Goal: Task Accomplishment & Management: Use online tool/utility

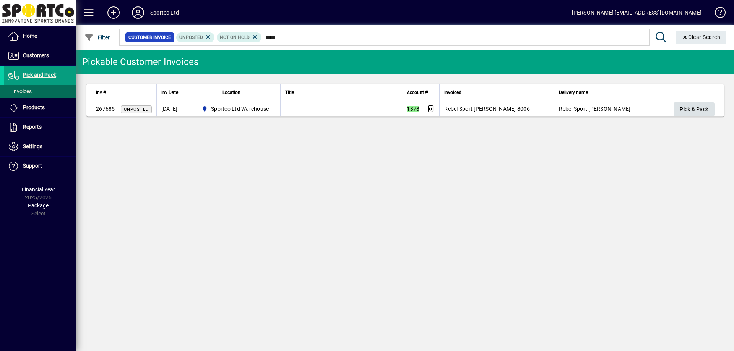
type input "****"
click at [702, 112] on span "Pick & Pack" at bounding box center [694, 109] width 29 height 13
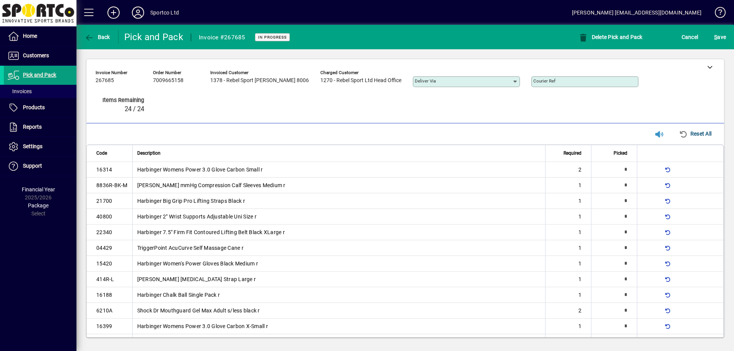
type input "*"
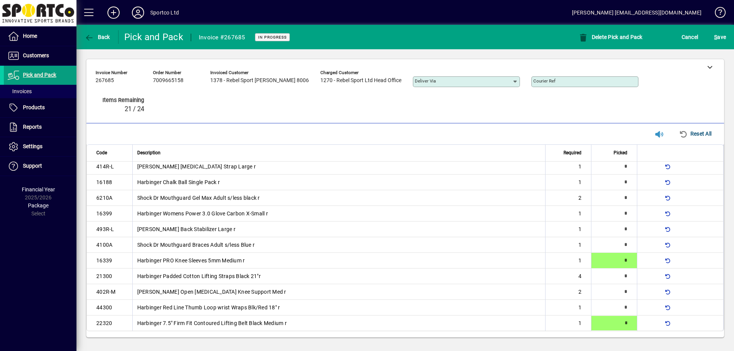
type input "*"
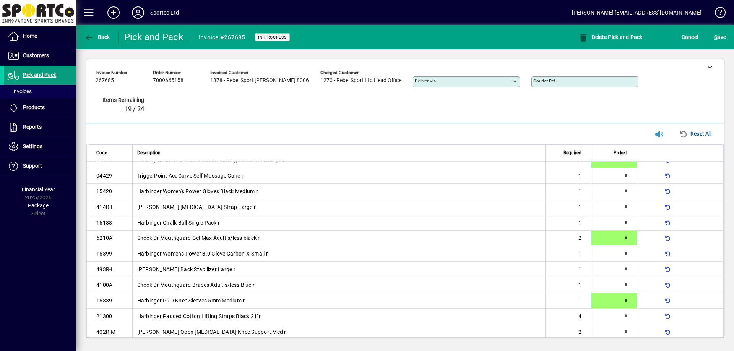
scroll to position [70, 0]
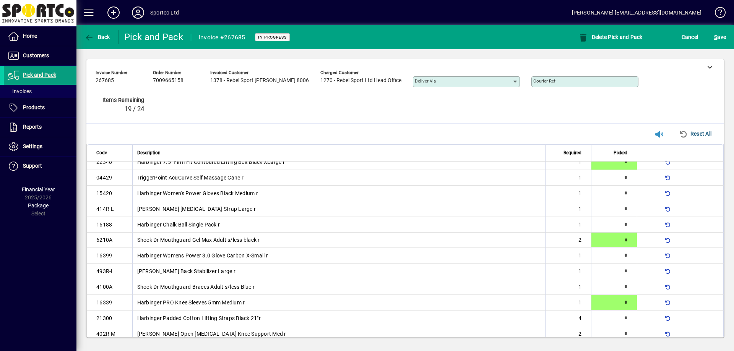
type input "*"
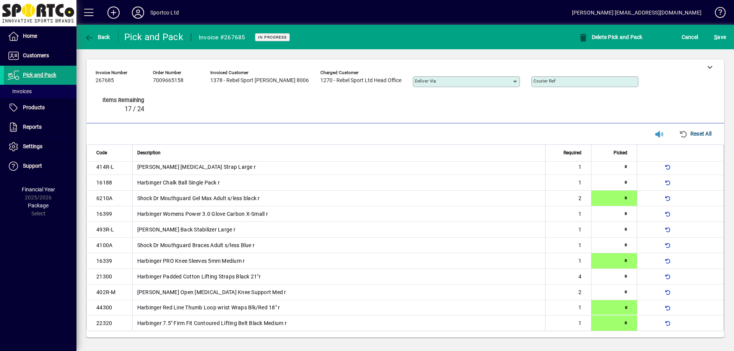
scroll to position [0, 0]
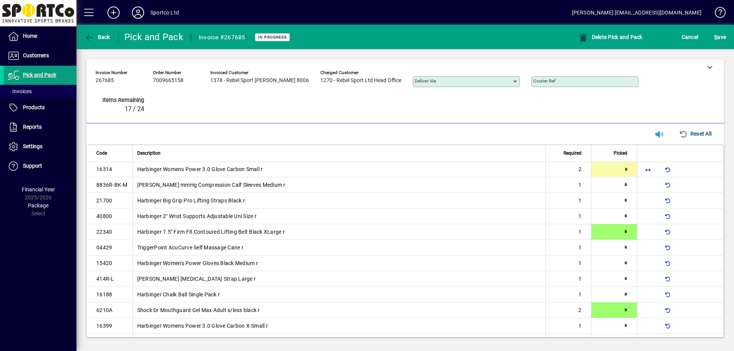
type input "*"
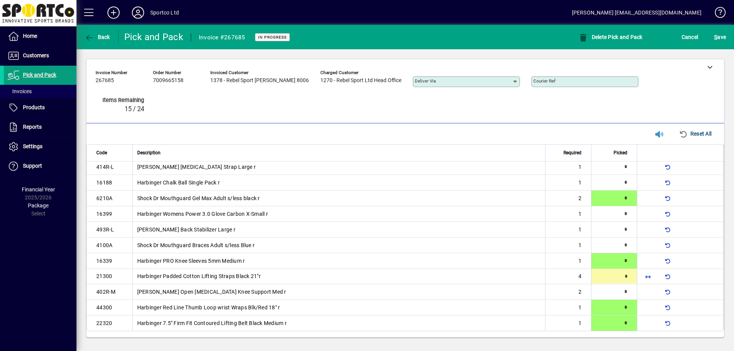
type input "*"
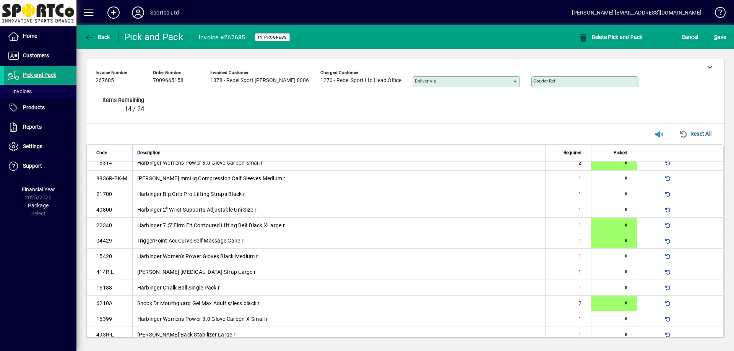
type input "*"
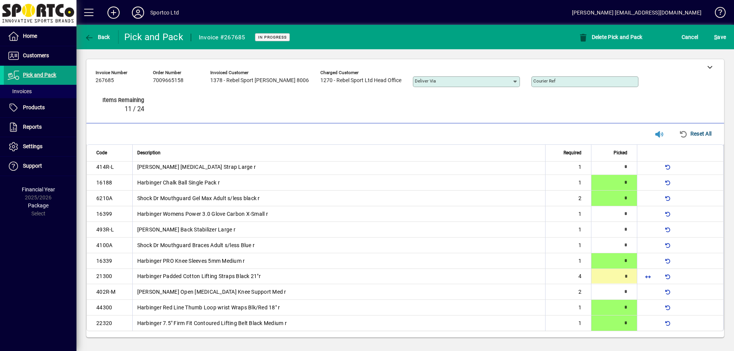
type input "*"
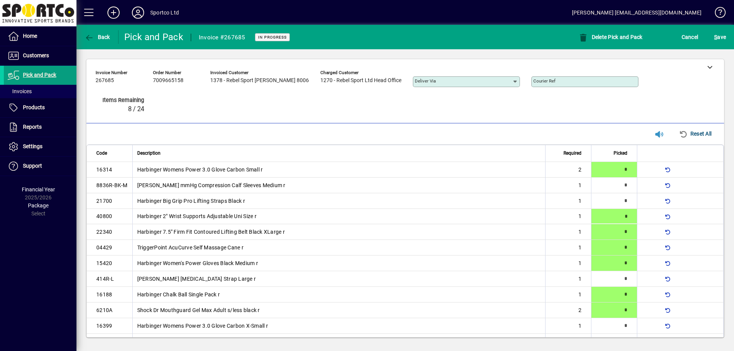
type input "*"
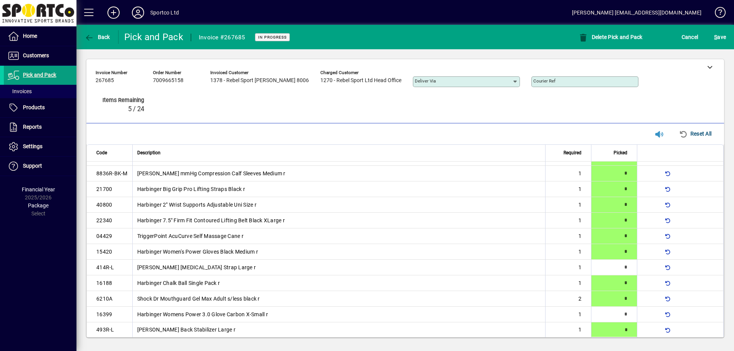
type input "*"
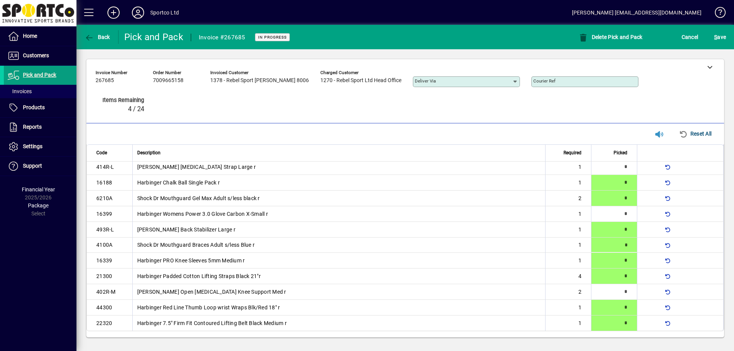
type input "*"
click at [719, 44] on span "submit" at bounding box center [720, 37] width 16 height 18
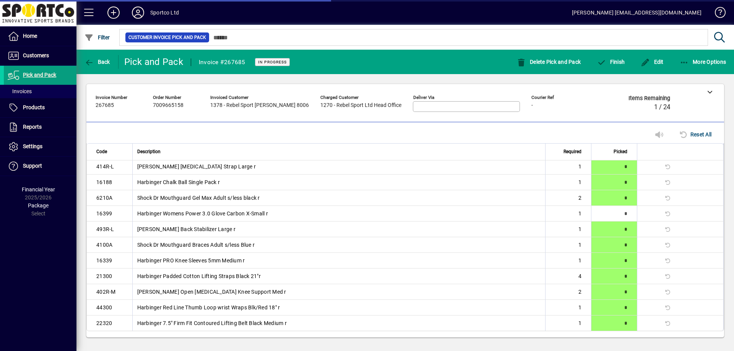
scroll to position [102, 0]
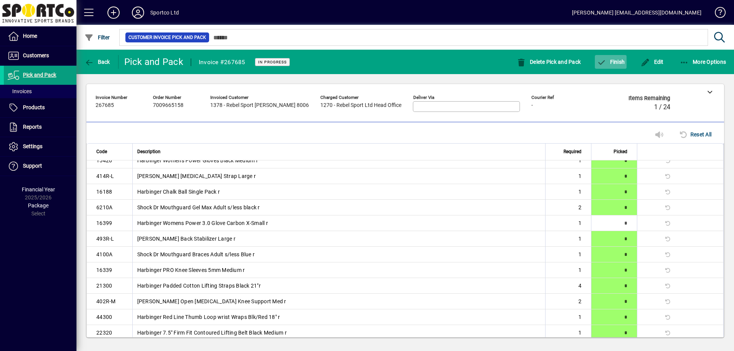
click at [611, 64] on span "Finish" at bounding box center [611, 62] width 28 height 6
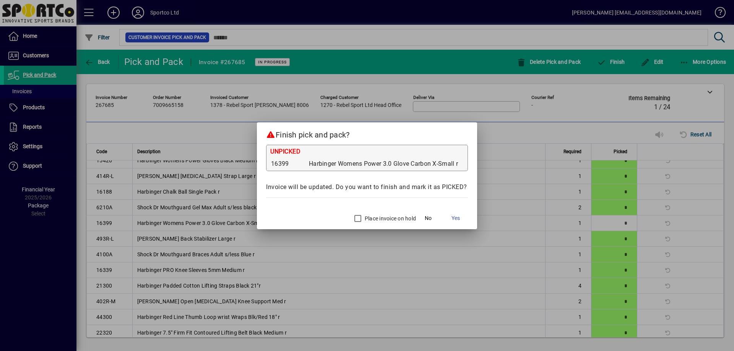
click at [374, 220] on label "Place invoice on hold" at bounding box center [389, 219] width 53 height 8
click at [458, 218] on span "Yes" at bounding box center [455, 218] width 8 height 8
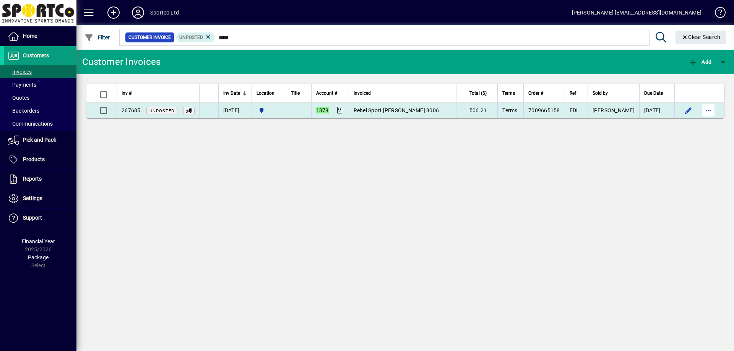
type input "****"
click at [708, 111] on span "button" at bounding box center [708, 110] width 18 height 18
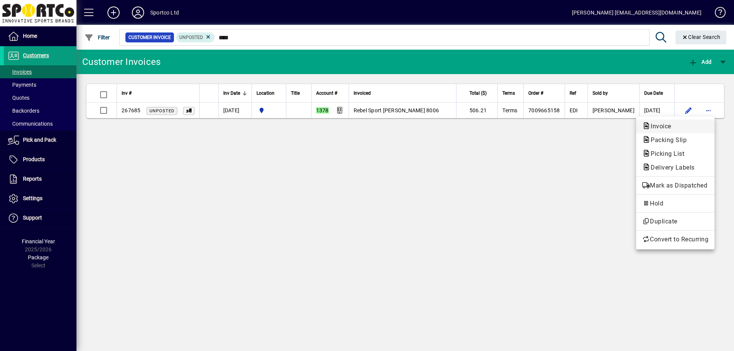
click at [679, 132] on button "Invoice" at bounding box center [675, 127] width 78 height 14
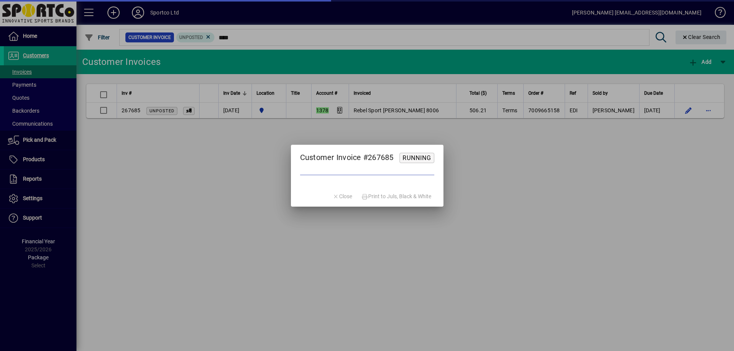
drag, startPoint x: 628, startPoint y: 165, endPoint x: 663, endPoint y: 157, distance: 36.4
click at [635, 165] on div at bounding box center [367, 175] width 734 height 351
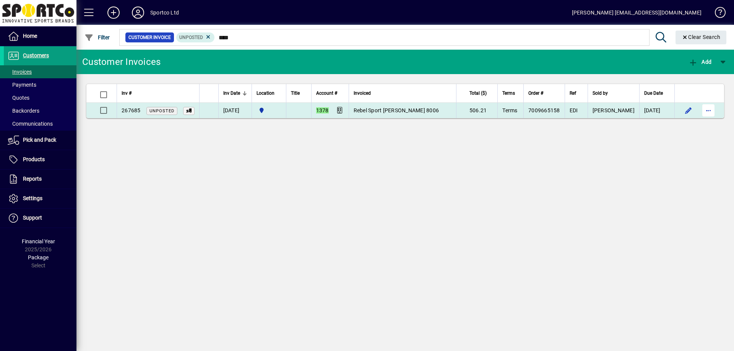
click at [705, 113] on span "button" at bounding box center [708, 110] width 18 height 18
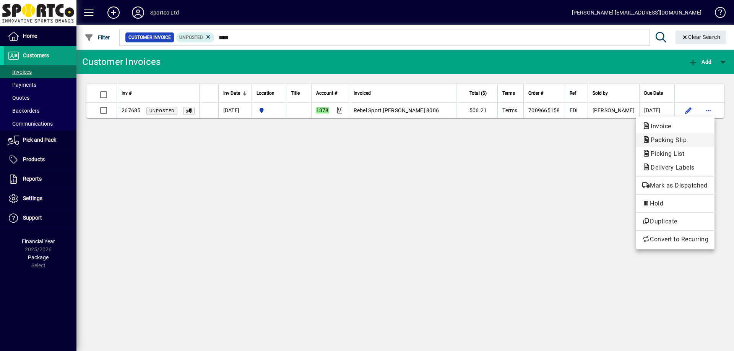
click at [658, 138] on span "Packing Slip" at bounding box center [666, 139] width 48 height 7
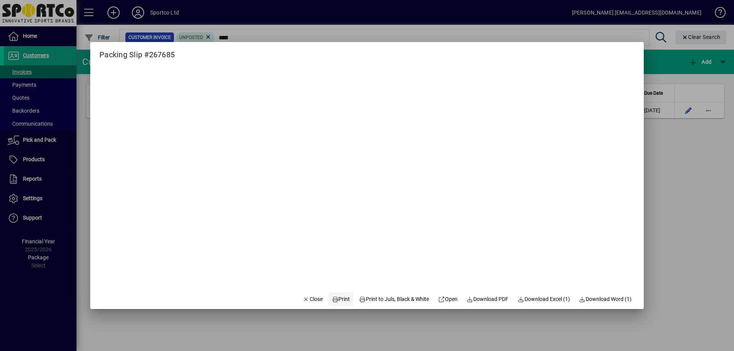
click at [333, 302] on span "Print" at bounding box center [341, 299] width 18 height 8
click at [311, 296] on span "Close" at bounding box center [313, 299] width 20 height 8
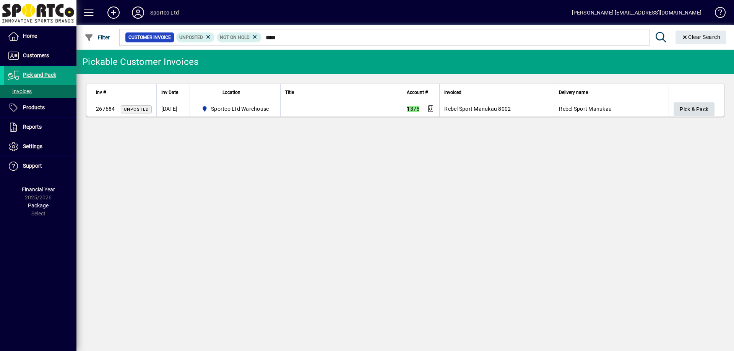
type input "****"
click at [675, 106] on span "button" at bounding box center [694, 109] width 41 height 18
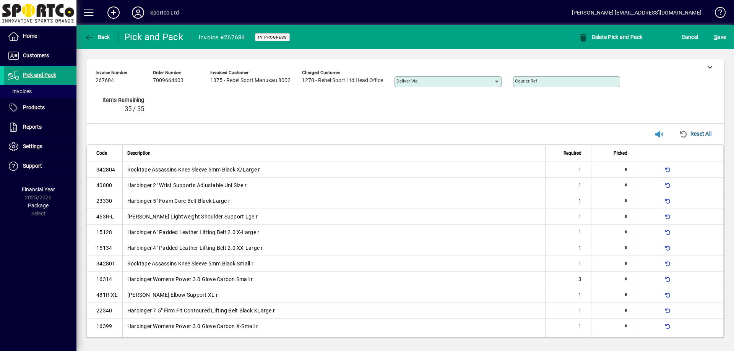
type input "*"
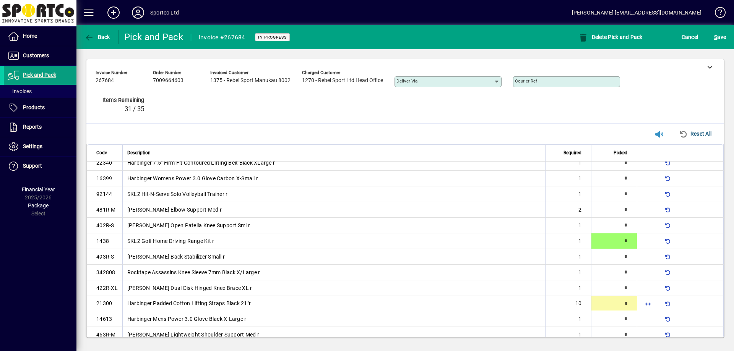
scroll to position [191, 0]
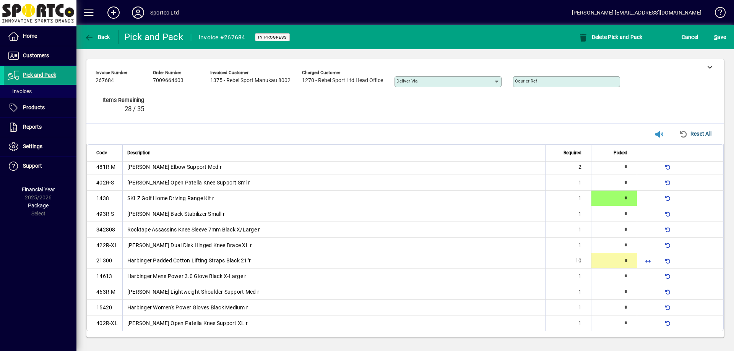
type input "**"
type input "*"
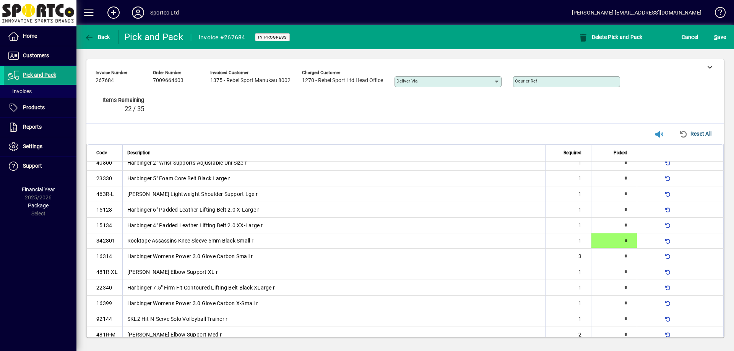
type input "*"
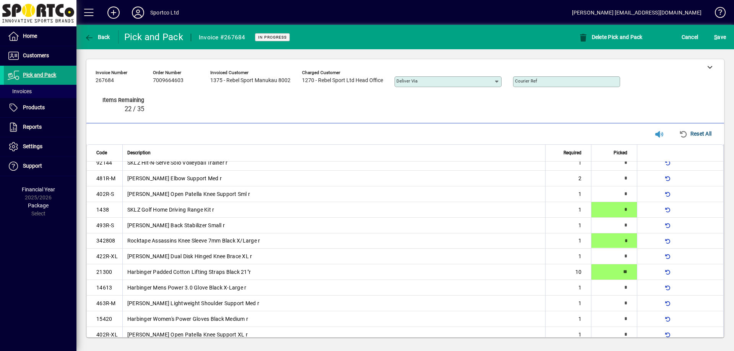
type input "*"
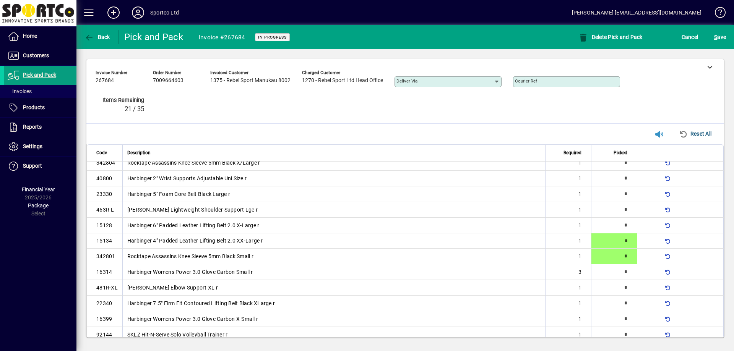
type input "*"
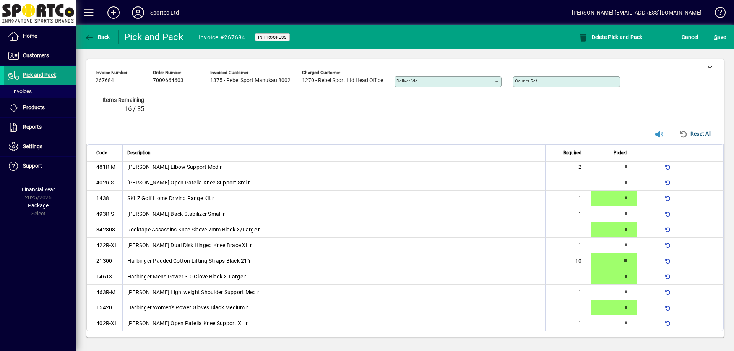
type input "*"
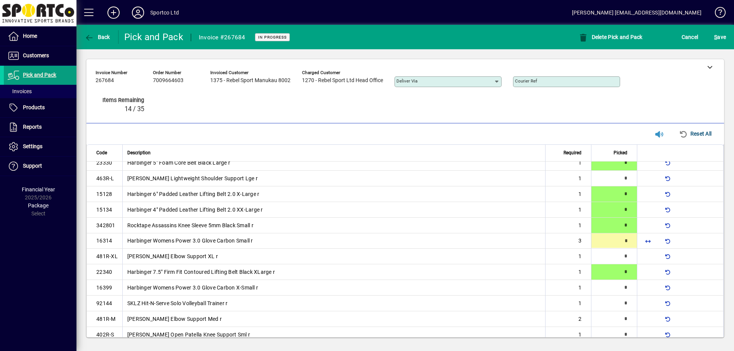
scroll to position [39, 0]
type input "*"
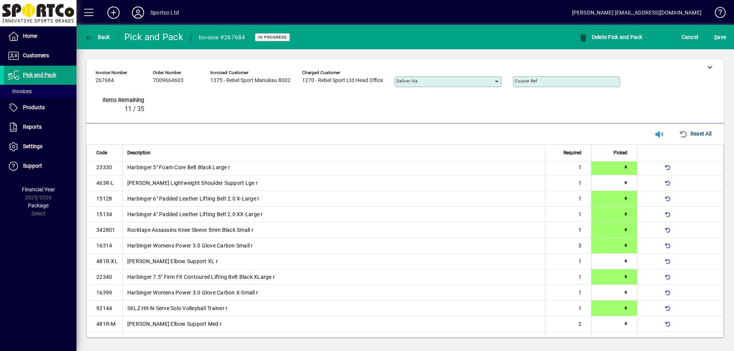
type input "*"
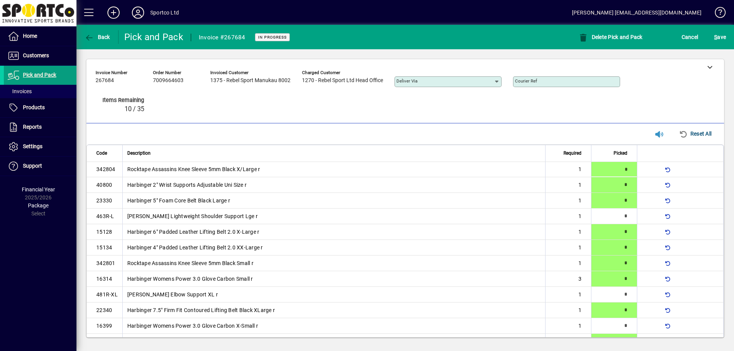
type input "*"
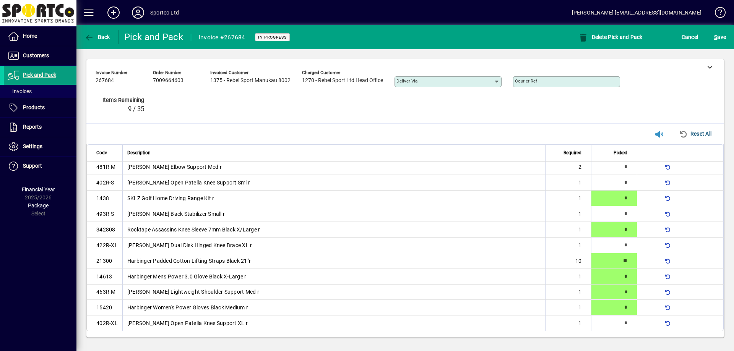
type input "*"
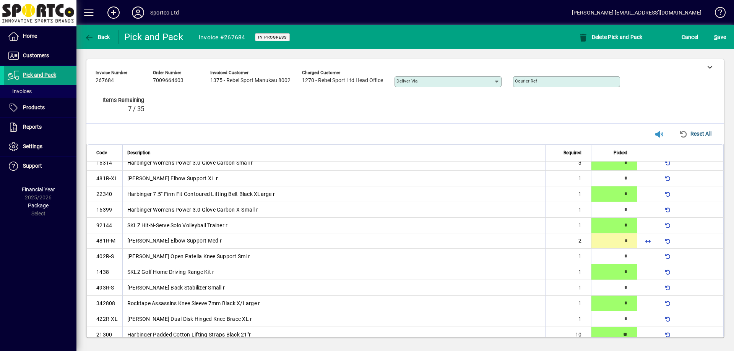
type input "*"
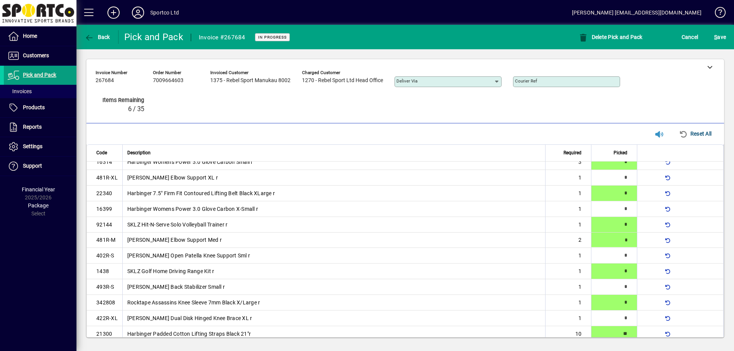
type input "*"
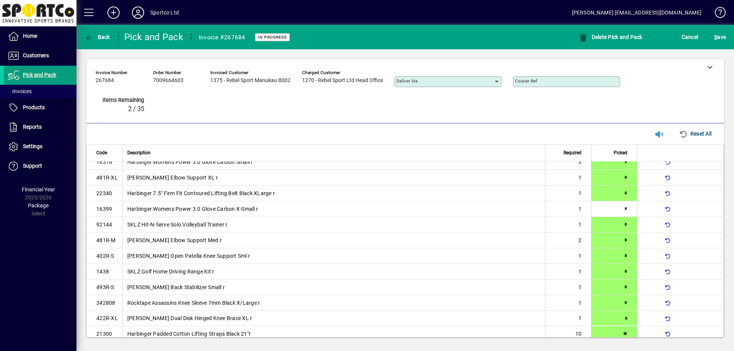
type input "*"
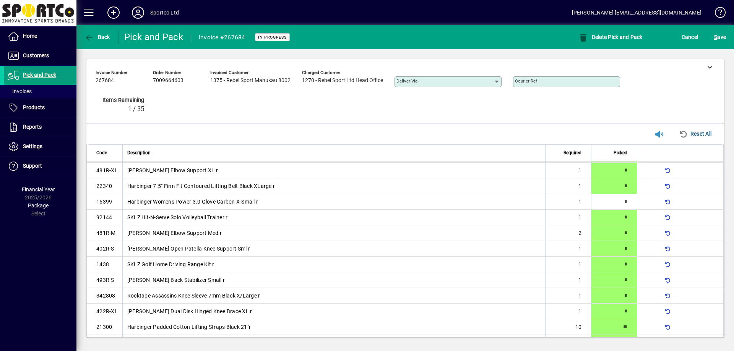
scroll to position [0, 0]
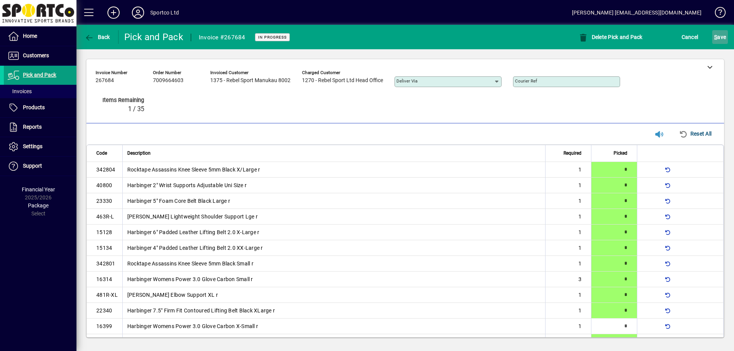
click at [716, 32] on span "S ave" at bounding box center [720, 37] width 12 height 12
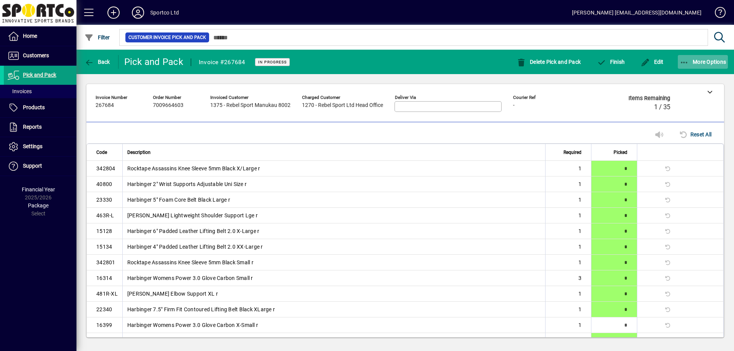
click at [694, 62] on span "More Options" at bounding box center [703, 62] width 47 height 6
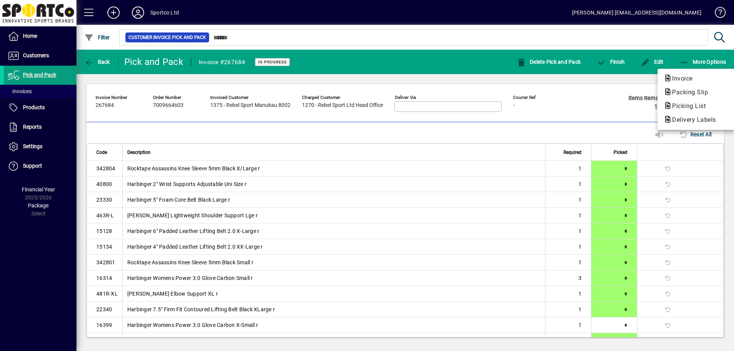
click at [674, 58] on div at bounding box center [367, 175] width 734 height 351
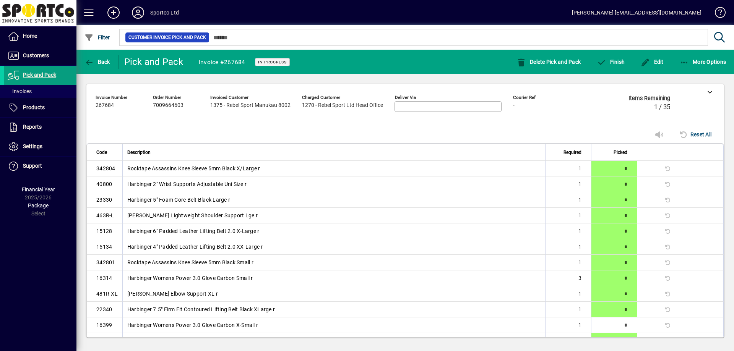
click at [627, 59] on div "Finish" at bounding box center [611, 62] width 44 height 14
click at [610, 68] on span "button" at bounding box center [611, 62] width 32 height 18
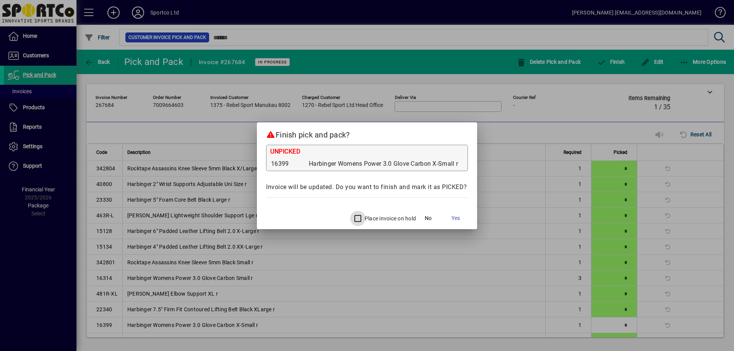
click at [351, 218] on div at bounding box center [356, 218] width 13 height 15
click at [365, 216] on div at bounding box center [356, 218] width 18 height 18
click at [456, 218] on span "Yes" at bounding box center [455, 218] width 8 height 8
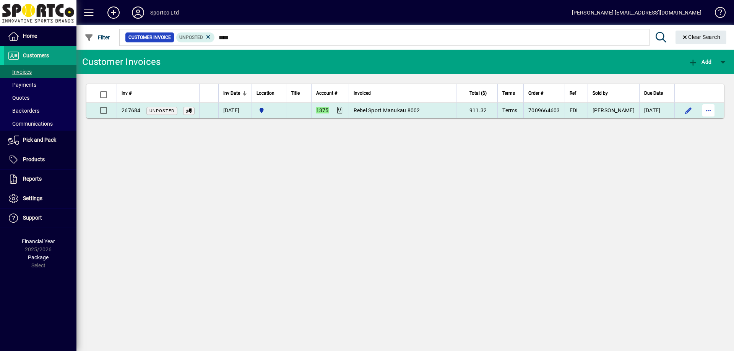
type input "****"
click at [712, 111] on span "button" at bounding box center [708, 110] width 18 height 18
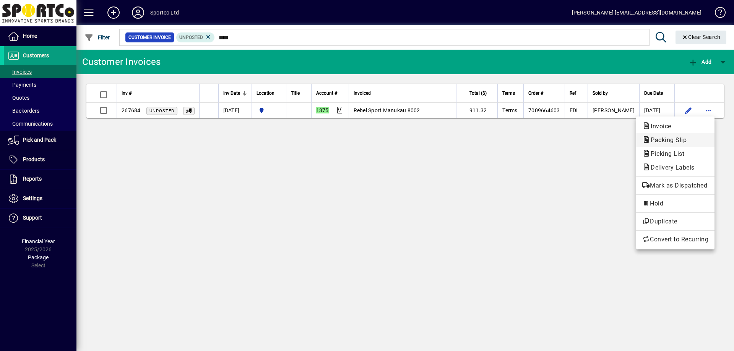
click at [699, 136] on span "Packing Slip" at bounding box center [675, 140] width 66 height 9
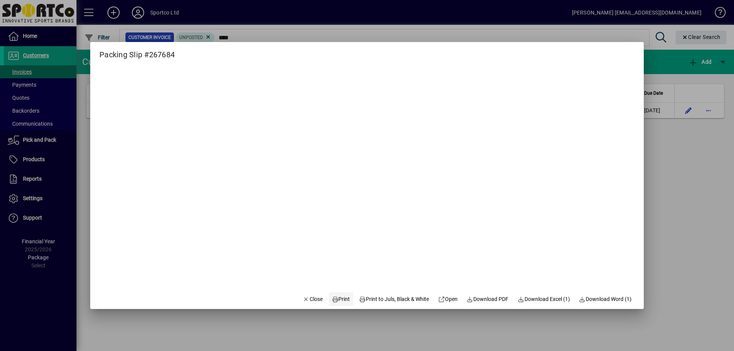
click at [337, 300] on span "Print" at bounding box center [341, 299] width 18 height 8
click at [304, 299] on span "Close" at bounding box center [313, 299] width 20 height 8
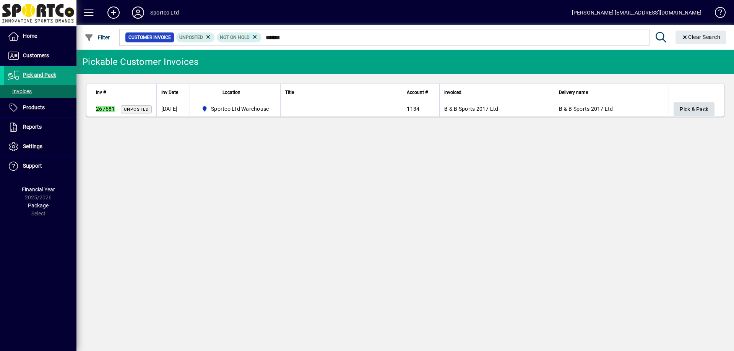
type input "******"
click at [686, 115] on span "Pick & Pack" at bounding box center [694, 109] width 29 height 13
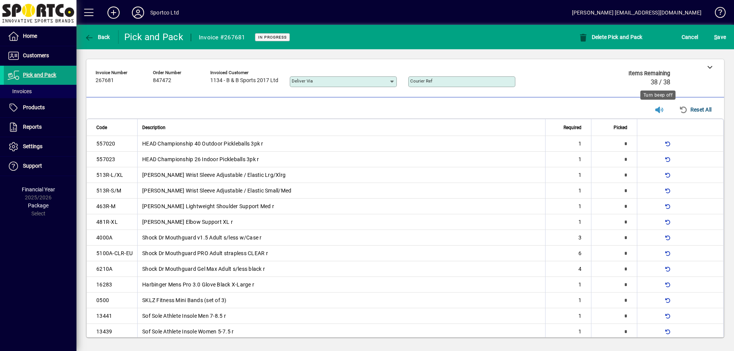
type input "*"
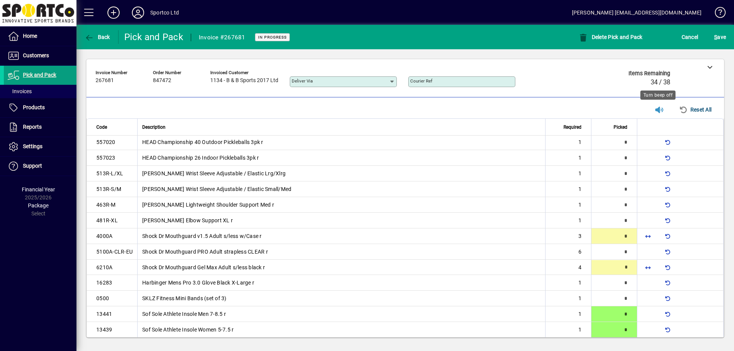
type input "*"
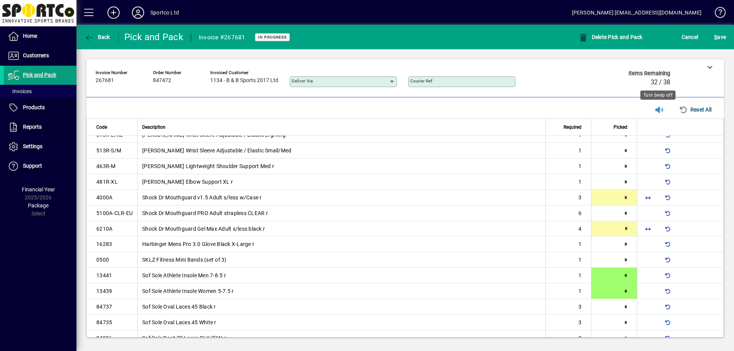
scroll to position [42, 0]
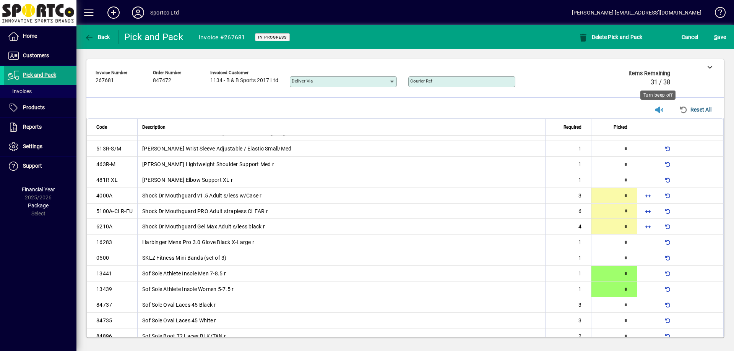
type input "*"
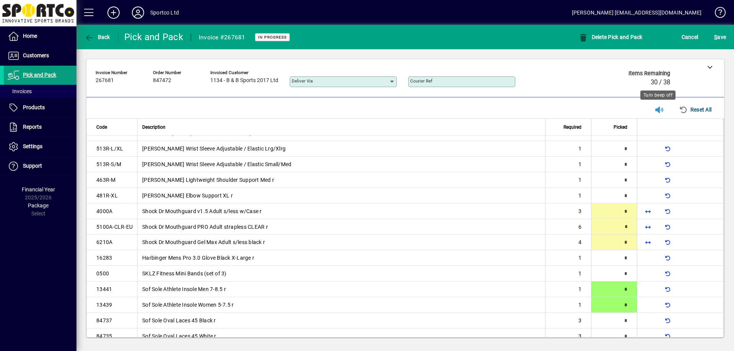
type input "*"
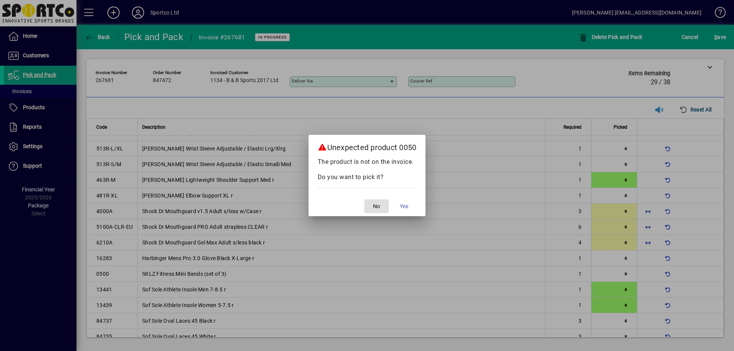
click at [364, 200] on button "No" at bounding box center [376, 207] width 24 height 14
click at [369, 200] on button "No" at bounding box center [381, 207] width 24 height 14
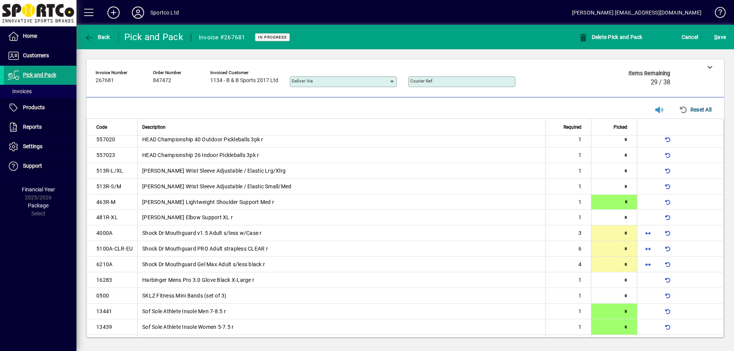
scroll to position [0, 0]
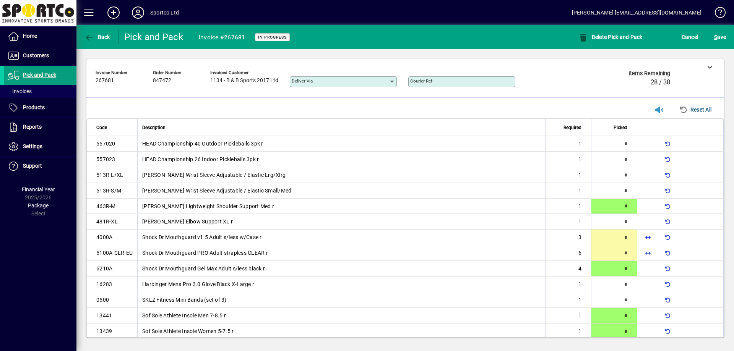
type input "*"
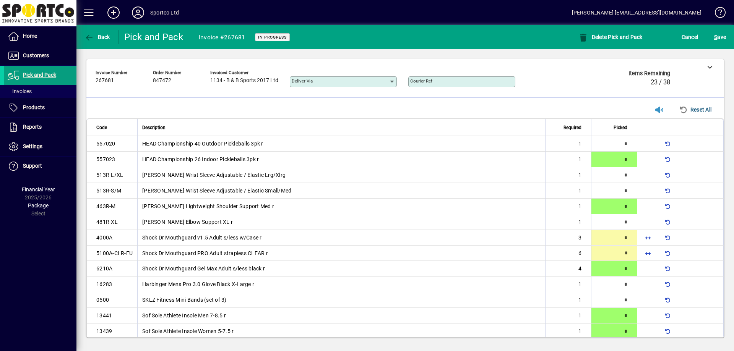
type input "*"
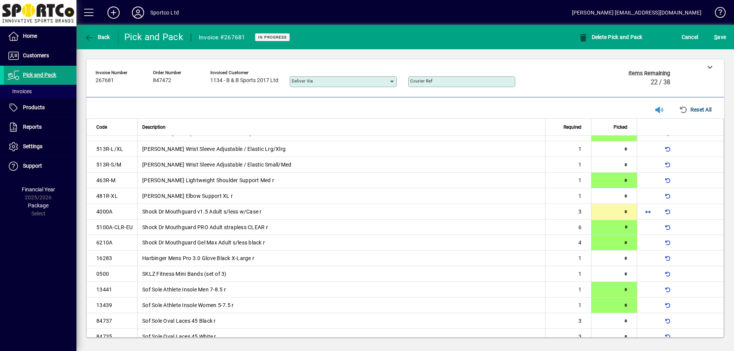
scroll to position [26, 0]
type input "*"
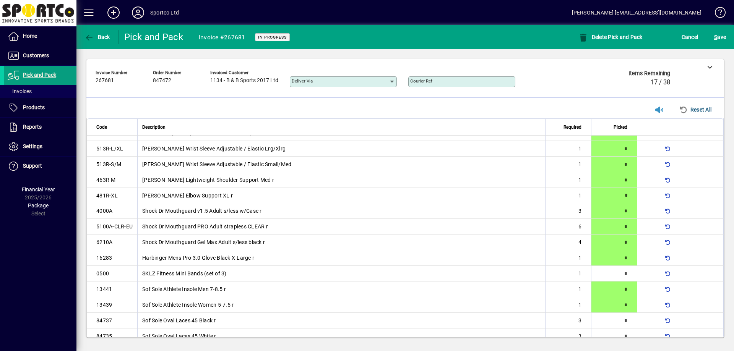
type input "*"
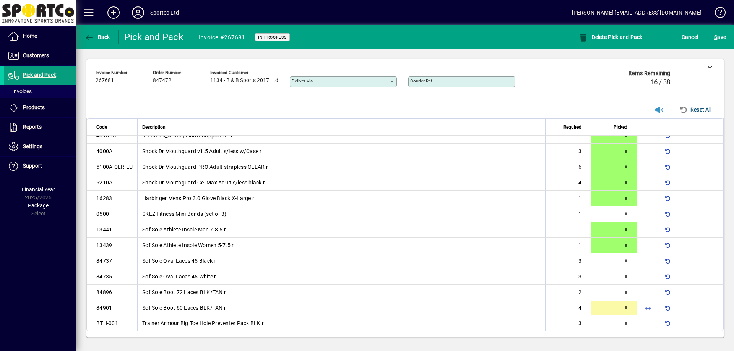
type input "*"
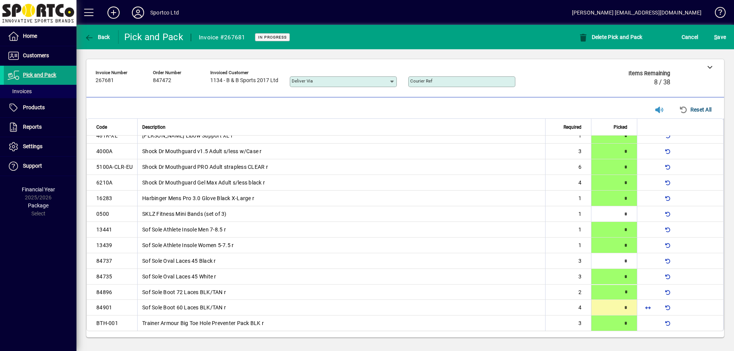
scroll to position [86, 0]
type input "*"
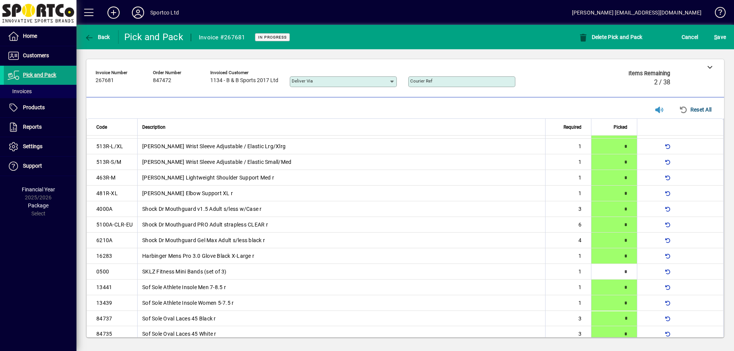
scroll to position [0, 0]
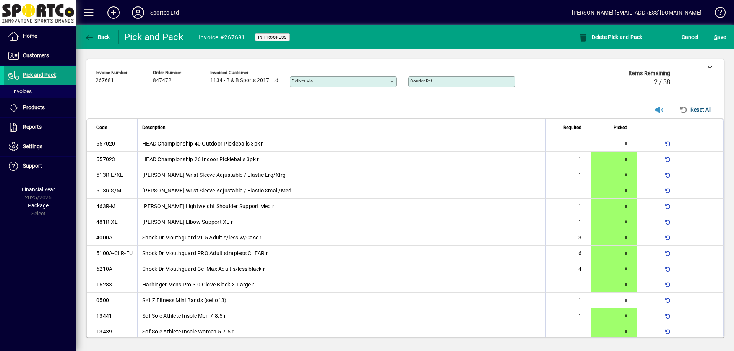
type input "*"
drag, startPoint x: 604, startPoint y: 147, endPoint x: 549, endPoint y: 81, distance: 86.3
click at [549, 81] on div "Invoice number 267681 Order number 847472 Invoiced customer 1134 - B & B Sports…" at bounding box center [400, 80] width 608 height 27
type input "*"
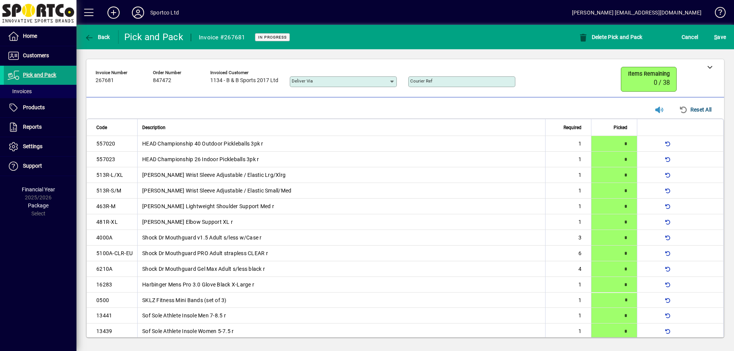
click at [710, 41] on div "S ave" at bounding box center [720, 37] width 28 height 14
click at [720, 40] on span "S ave" at bounding box center [720, 37] width 12 height 12
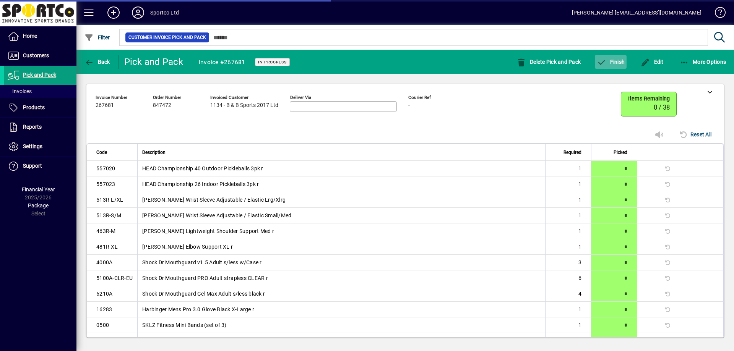
click at [612, 62] on span "Finish" at bounding box center [611, 62] width 28 height 6
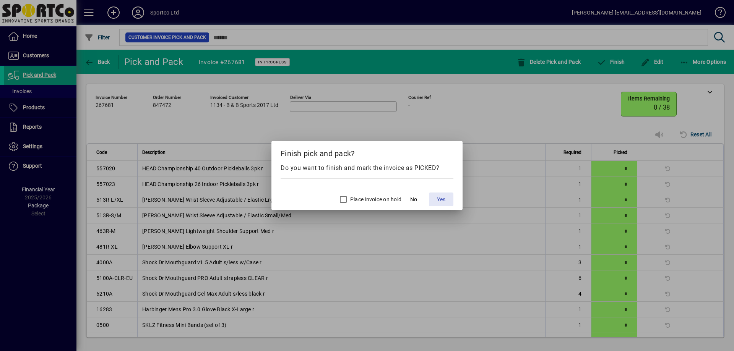
click at [439, 200] on span "Yes" at bounding box center [441, 200] width 8 height 8
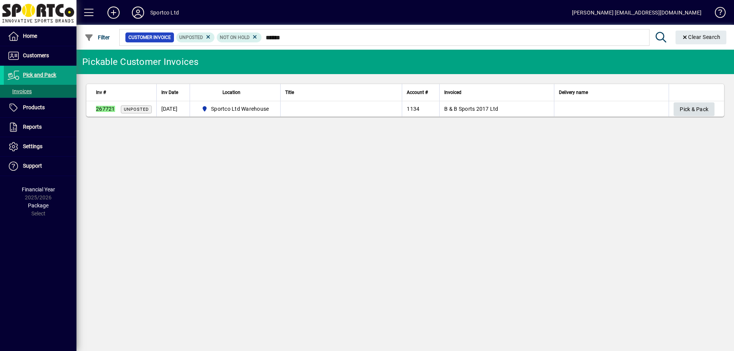
type input "******"
click at [692, 104] on span "Pick & Pack" at bounding box center [694, 109] width 29 height 13
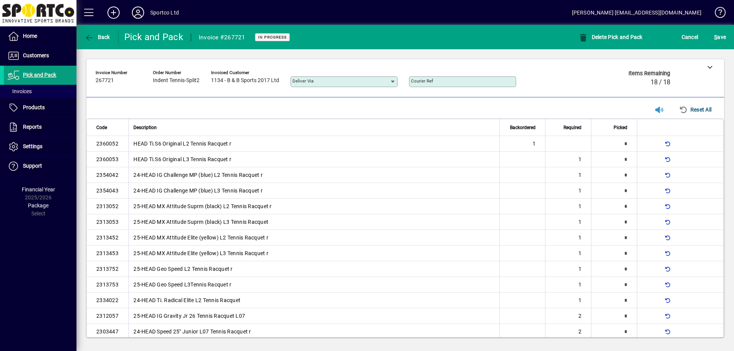
type input "*"
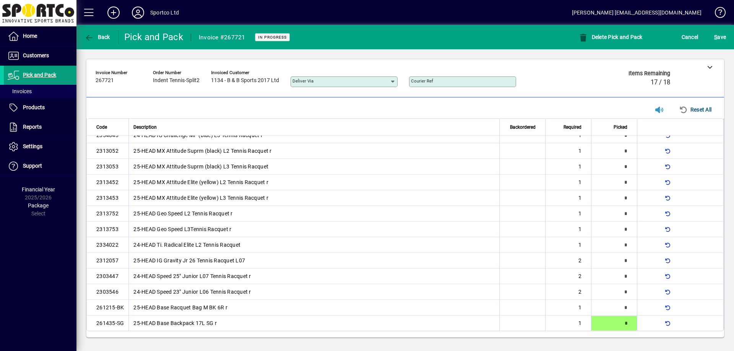
type input "*"
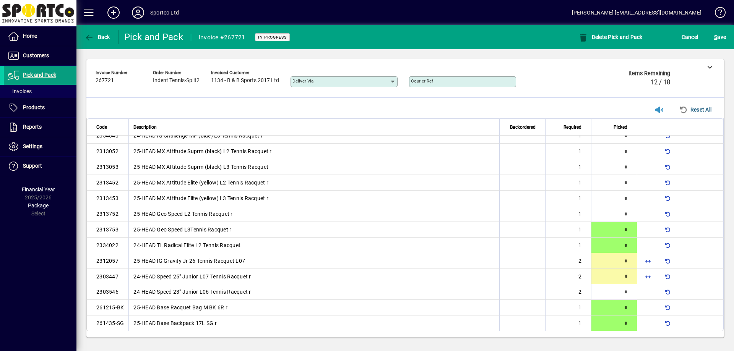
type input "*"
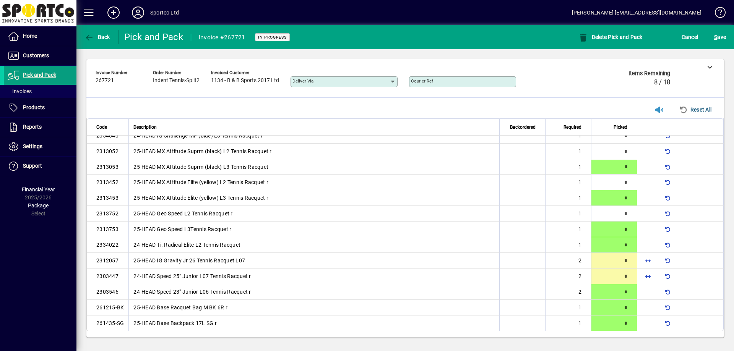
type input "*"
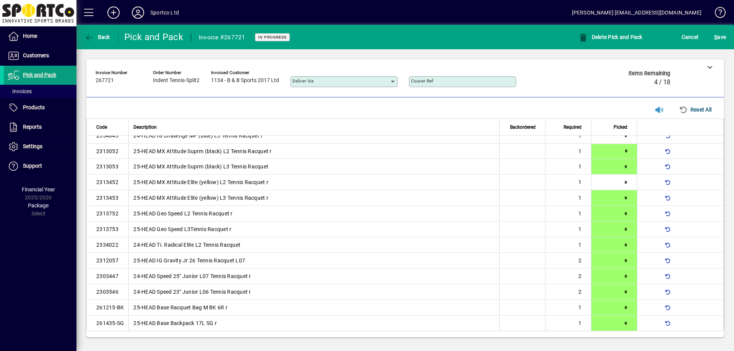
type input "*"
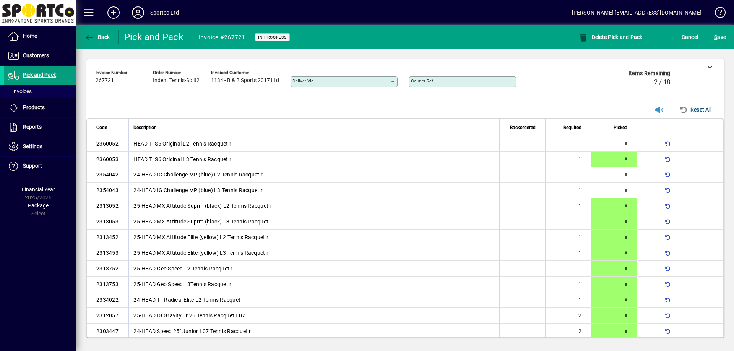
type input "*"
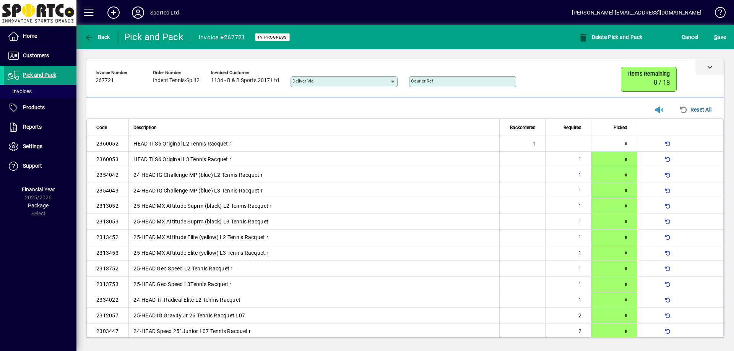
click at [709, 68] on icon at bounding box center [709, 66] width 5 height 5
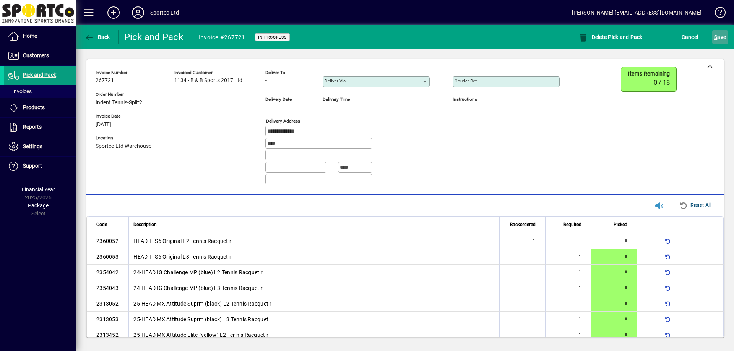
click at [717, 33] on span "S ave" at bounding box center [720, 37] width 12 height 12
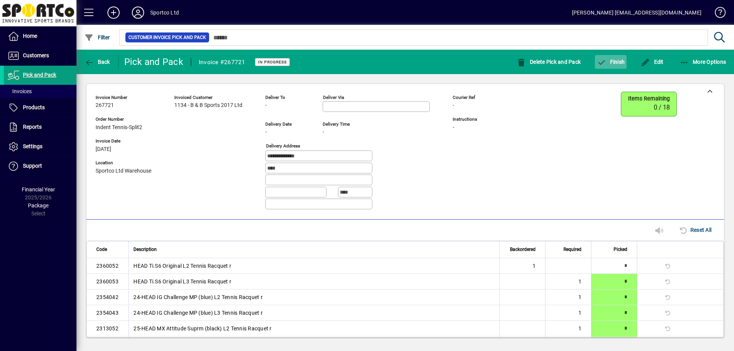
click at [615, 62] on span "Finish" at bounding box center [611, 62] width 28 height 6
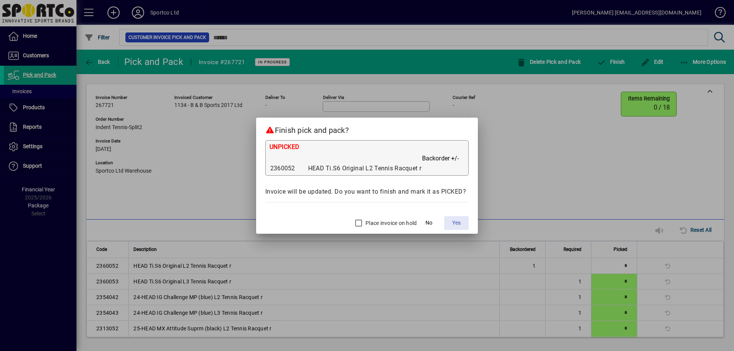
click at [459, 222] on span "Yes" at bounding box center [456, 223] width 8 height 8
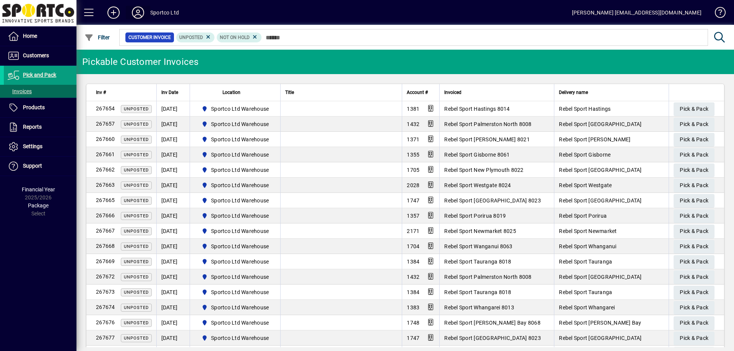
click at [136, 12] on icon at bounding box center [137, 12] width 15 height 12
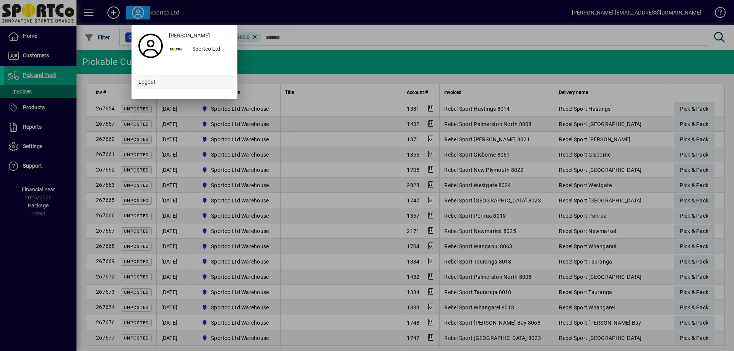
click at [151, 86] on span at bounding box center [184, 82] width 98 height 18
